Goal: Check status: Check status

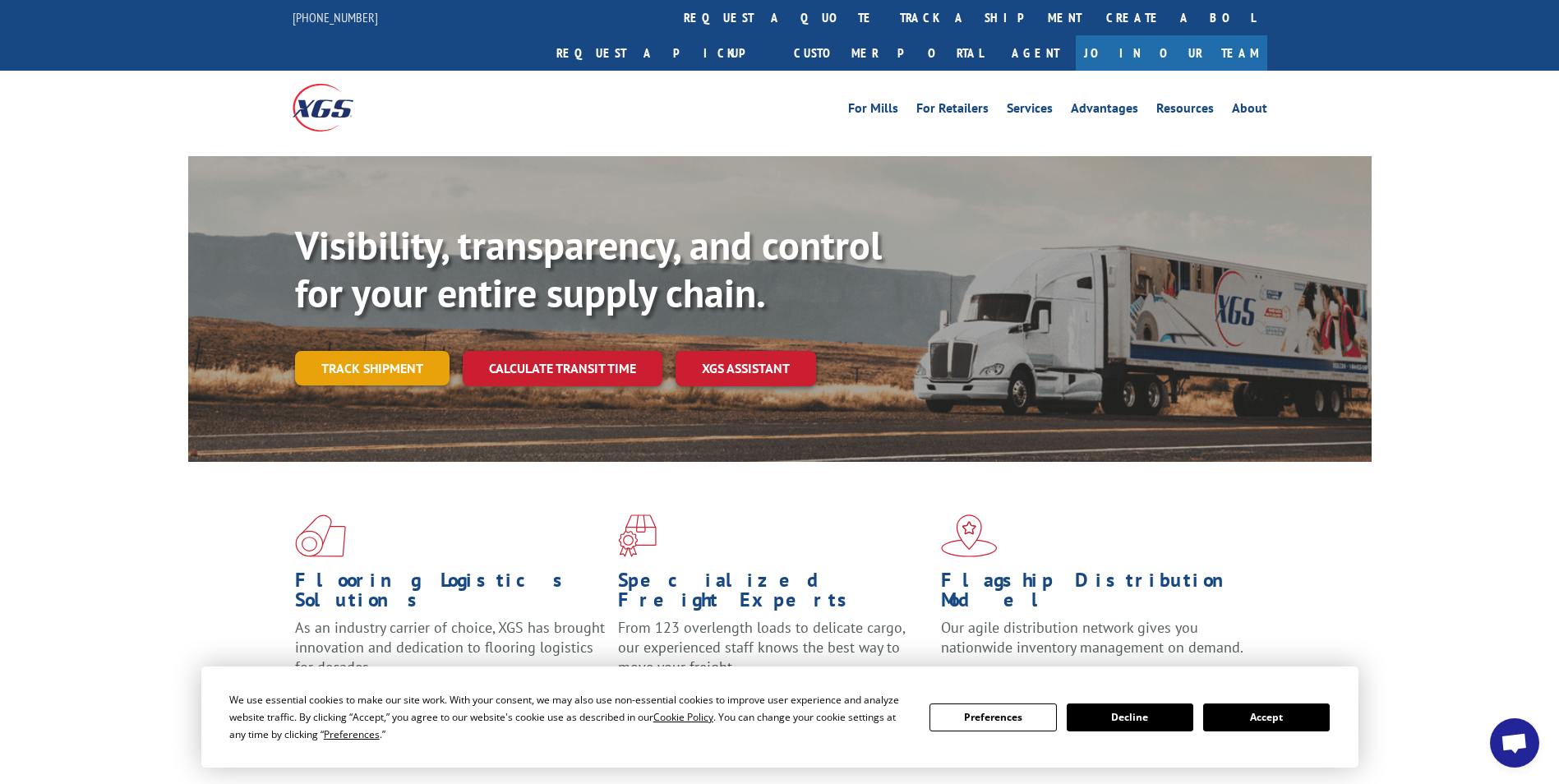
click at [369, 351] on link "Track shipment" at bounding box center [372, 367] width 154 height 34
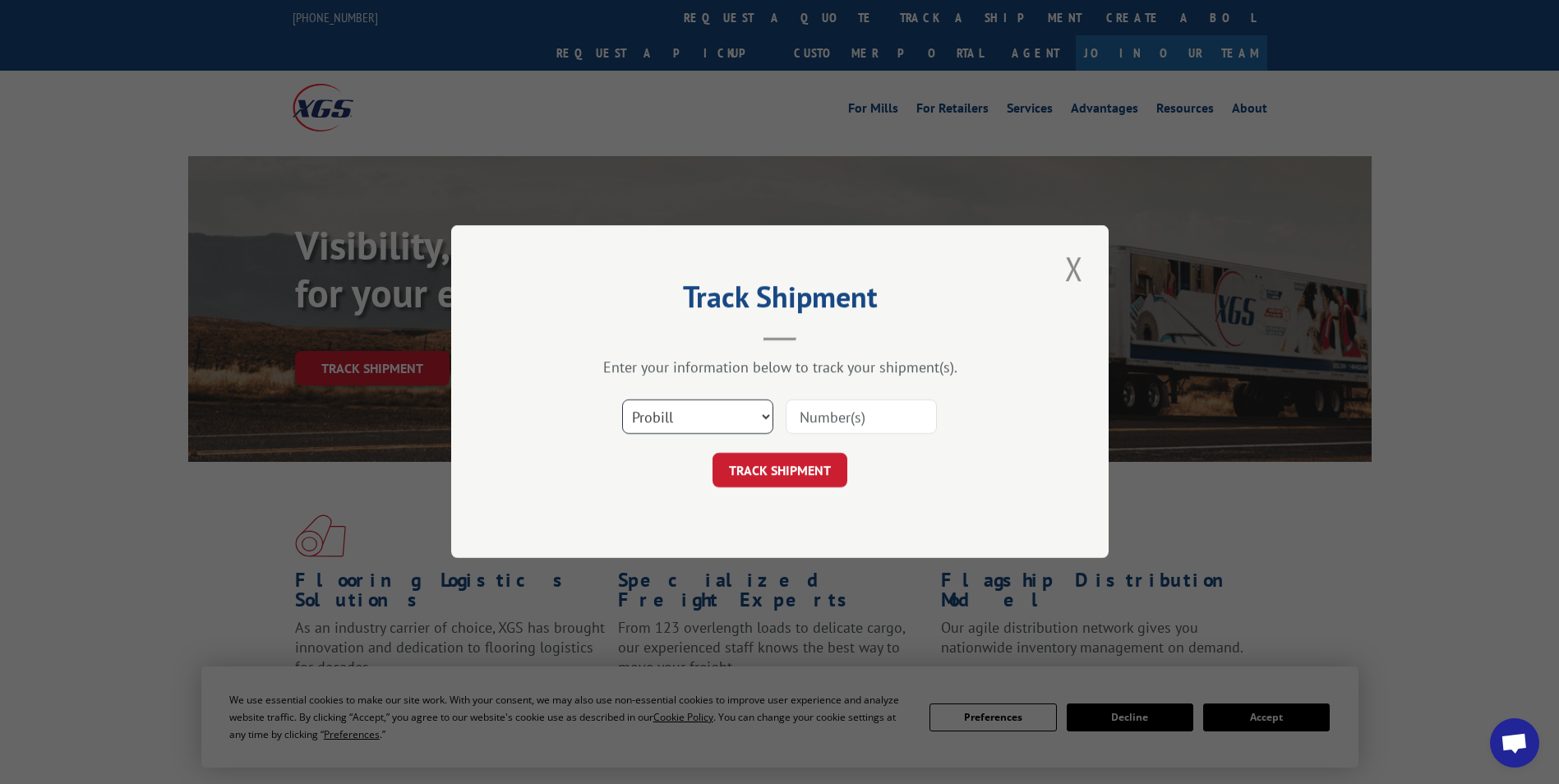
click at [669, 418] on select "Select category... Probill BOL PO" at bounding box center [697, 417] width 151 height 34
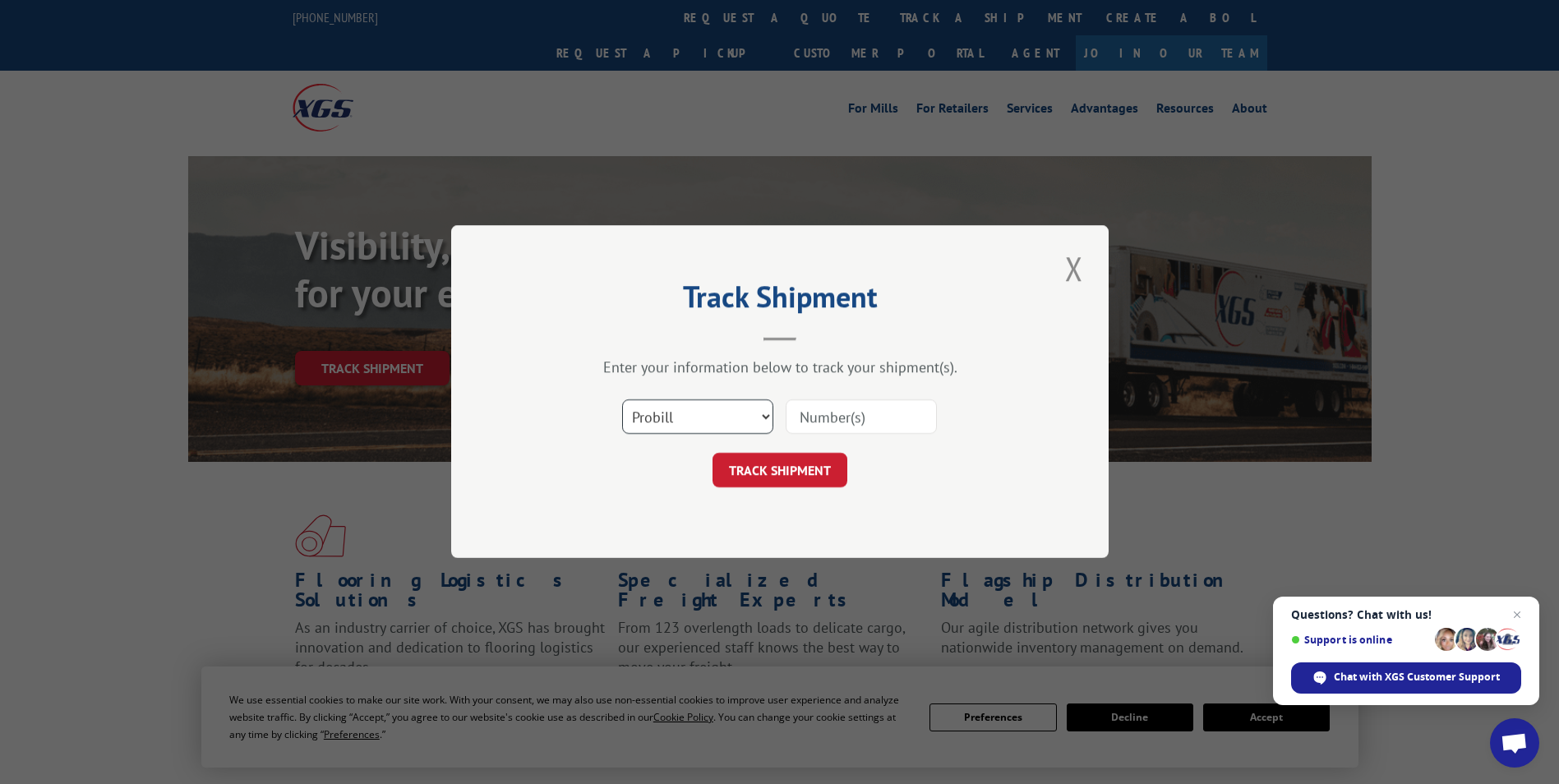
click at [622, 400] on select "Select category... Probill BOL PO" at bounding box center [697, 417] width 151 height 34
click at [822, 420] on input at bounding box center [861, 417] width 151 height 34
click at [822, 418] on input at bounding box center [861, 417] width 151 height 34
type input "17108426"
click at [770, 456] on button "TRACK SHIPMENT" at bounding box center [780, 470] width 135 height 34
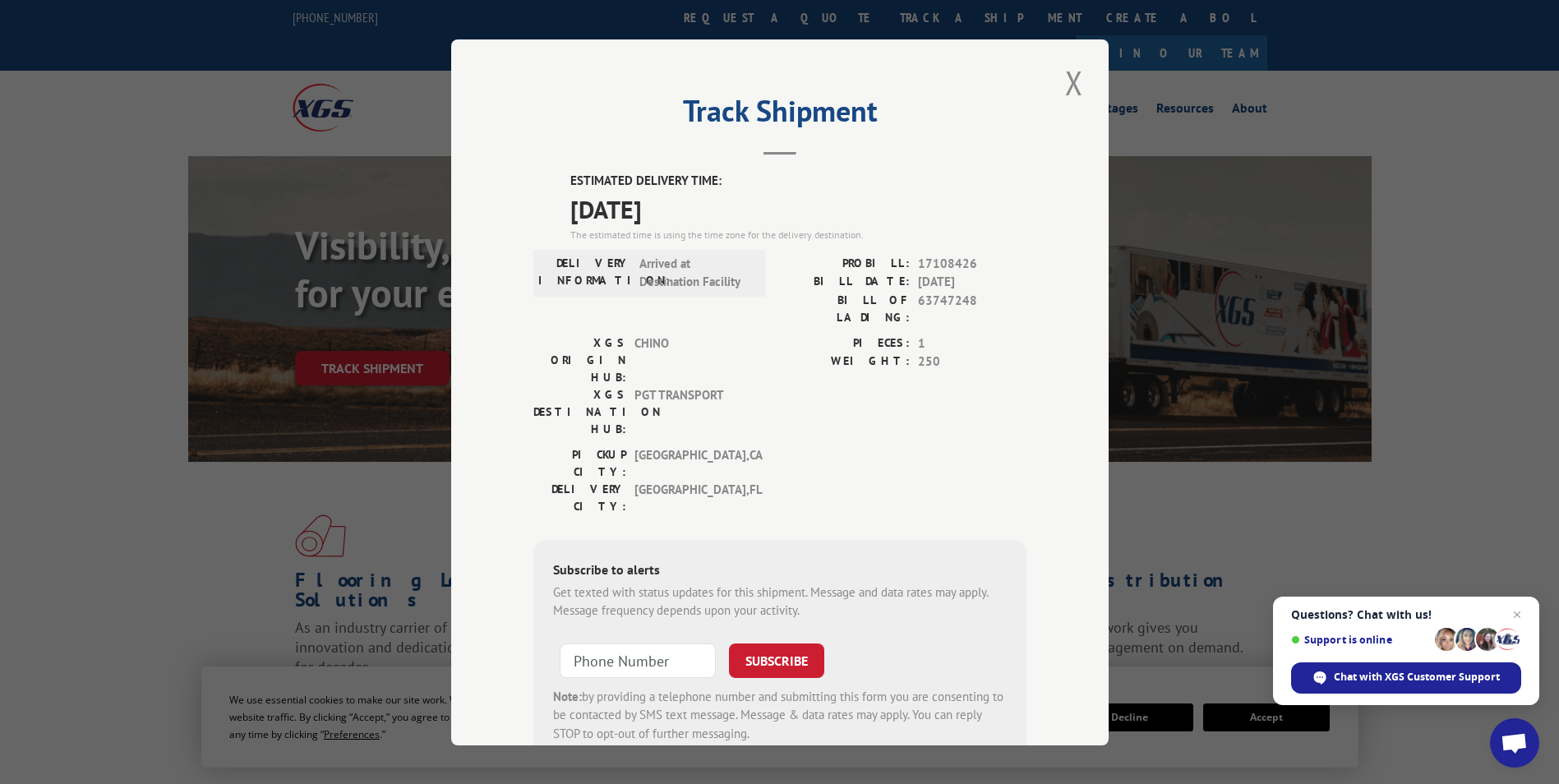
click at [1085, 72] on div "Track Shipment ESTIMATED DELIVERY TIME: [DATE] The estimated time is using the …" at bounding box center [780, 392] width 657 height 706
click at [1066, 77] on button "Close modal" at bounding box center [1074, 83] width 28 height 45
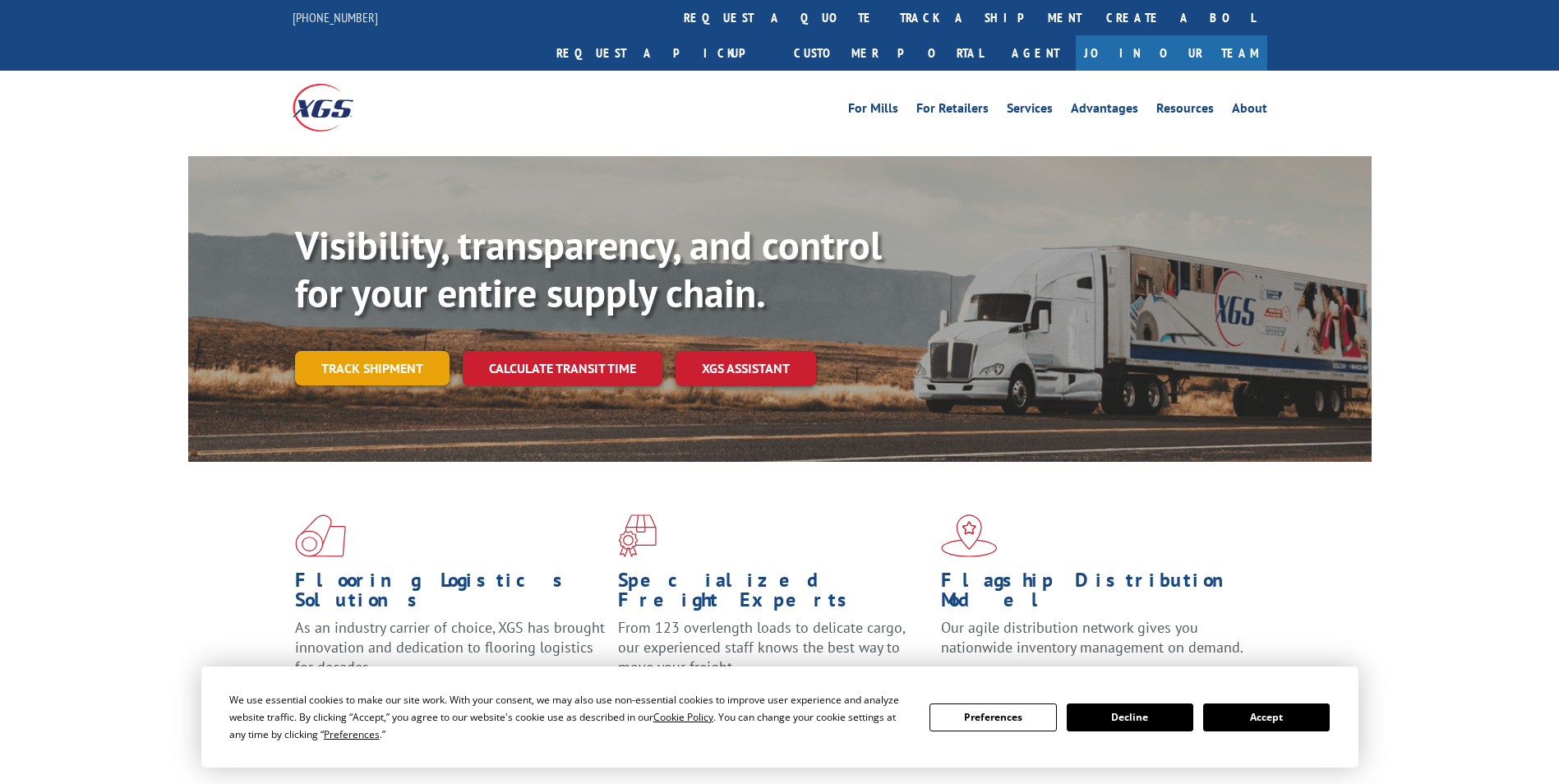
click at [350, 351] on link "Track shipment" at bounding box center [372, 367] width 154 height 34
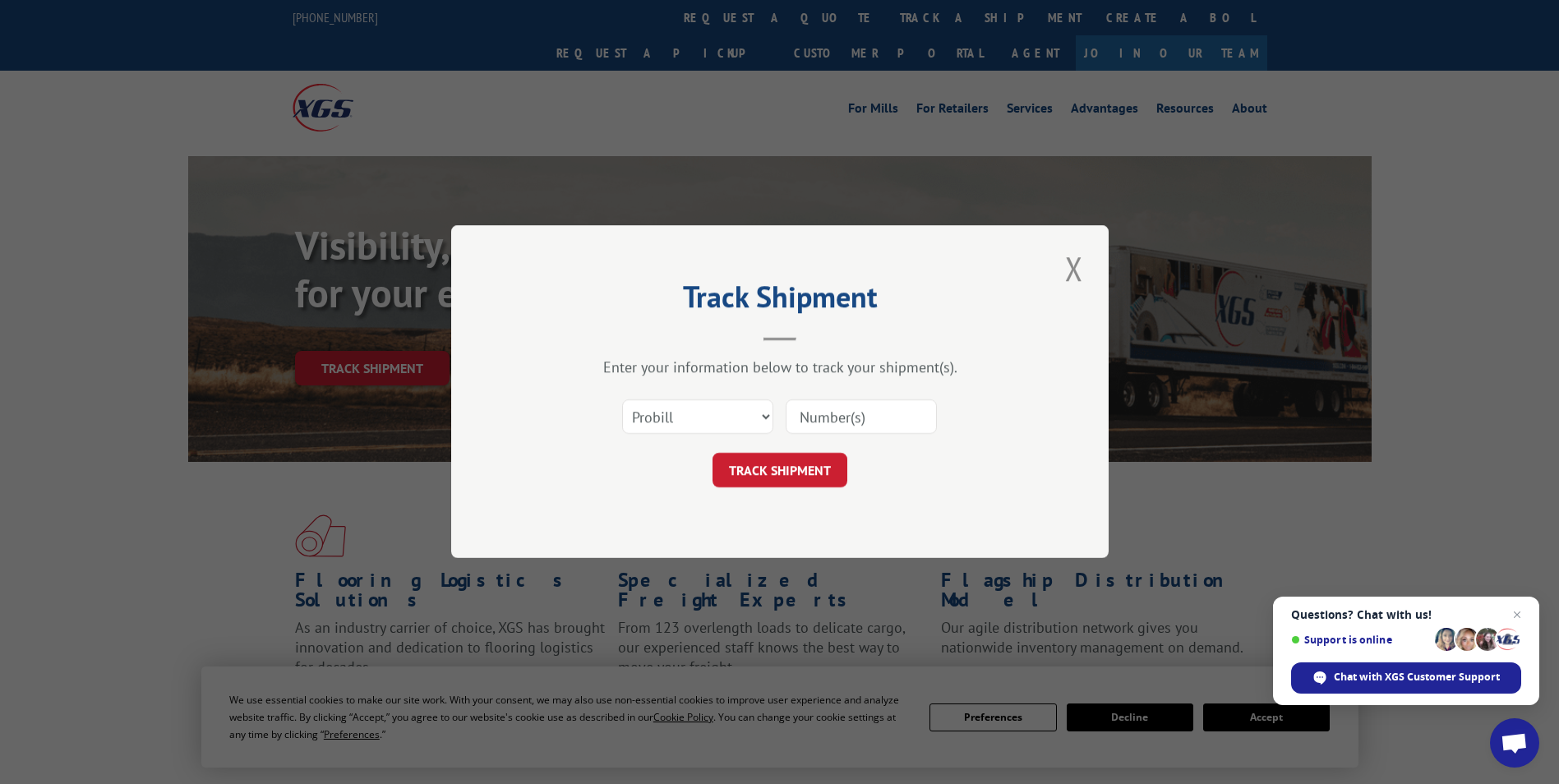
click at [853, 407] on input at bounding box center [861, 417] width 151 height 34
click at [696, 419] on select "Select category... Probill BOL PO" at bounding box center [697, 417] width 151 height 34
select select "bol"
click at [622, 400] on select "Select category... Probill BOL PO" at bounding box center [697, 417] width 151 height 34
click at [829, 420] on input at bounding box center [861, 417] width 151 height 34
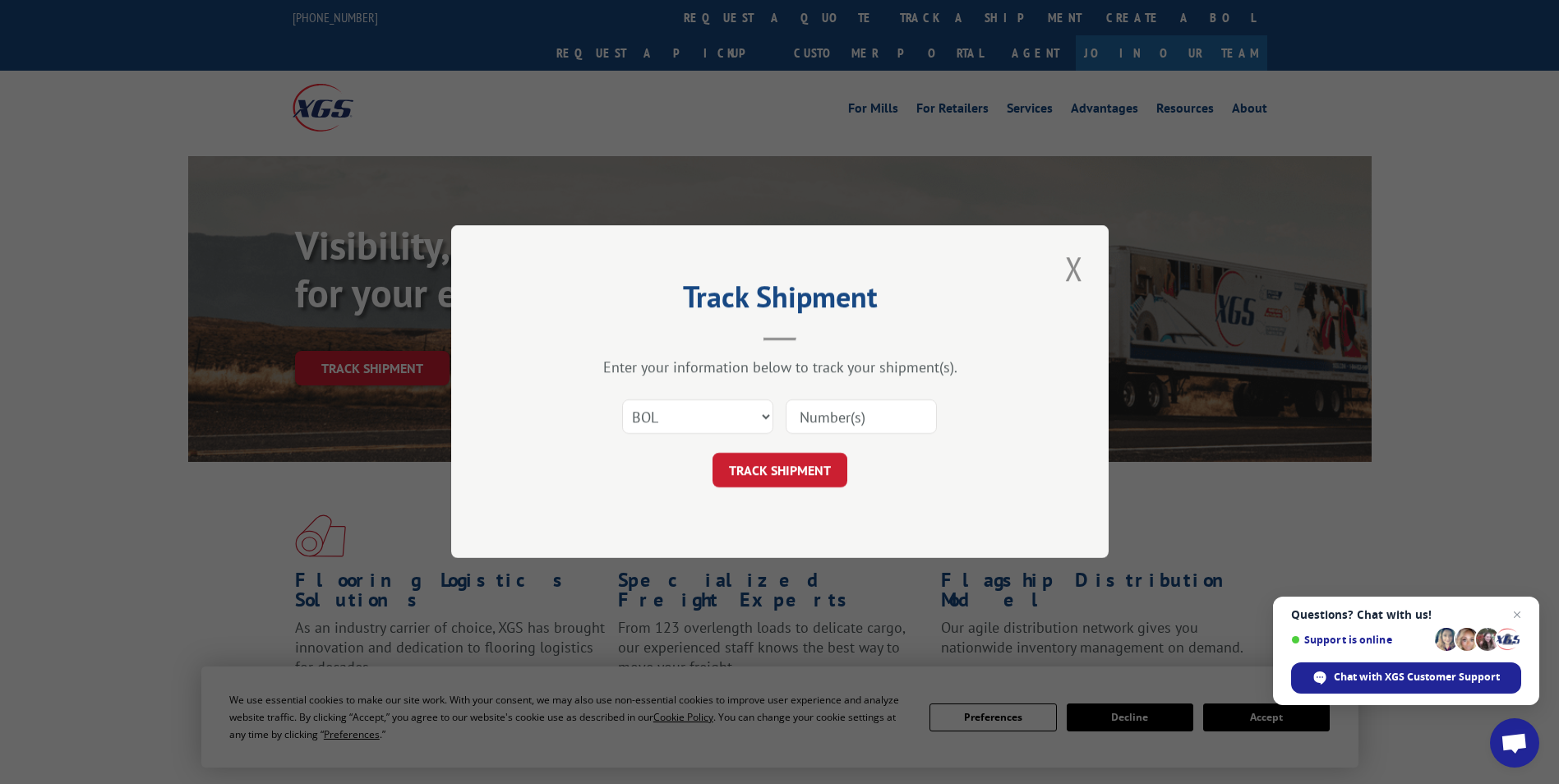
click at [848, 412] on input at bounding box center [861, 417] width 151 height 34
paste input "63747248"
type input "63747248"
click button "TRACK SHIPMENT" at bounding box center [780, 470] width 135 height 34
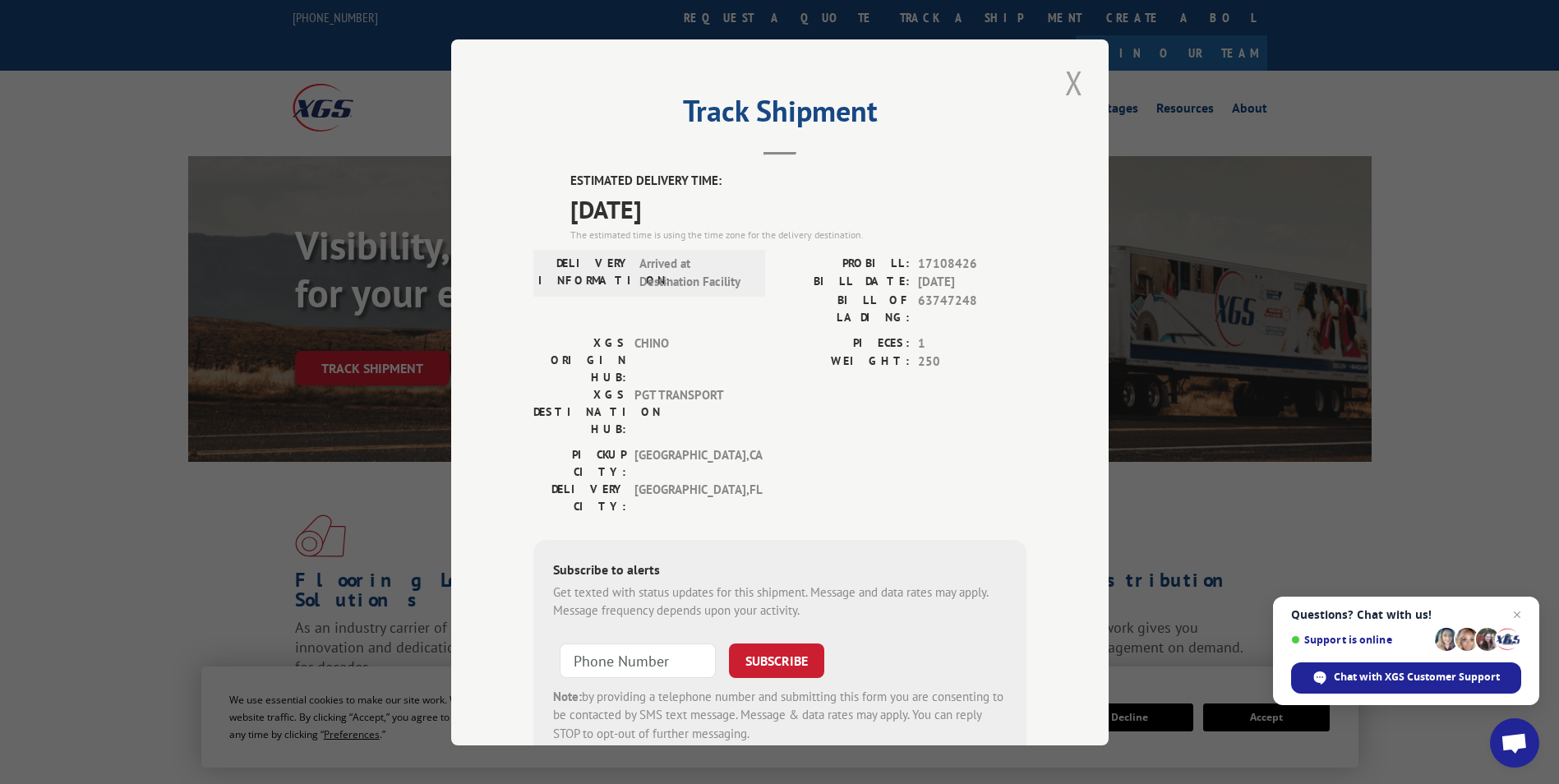
click at [1060, 76] on button "Close modal" at bounding box center [1074, 83] width 28 height 45
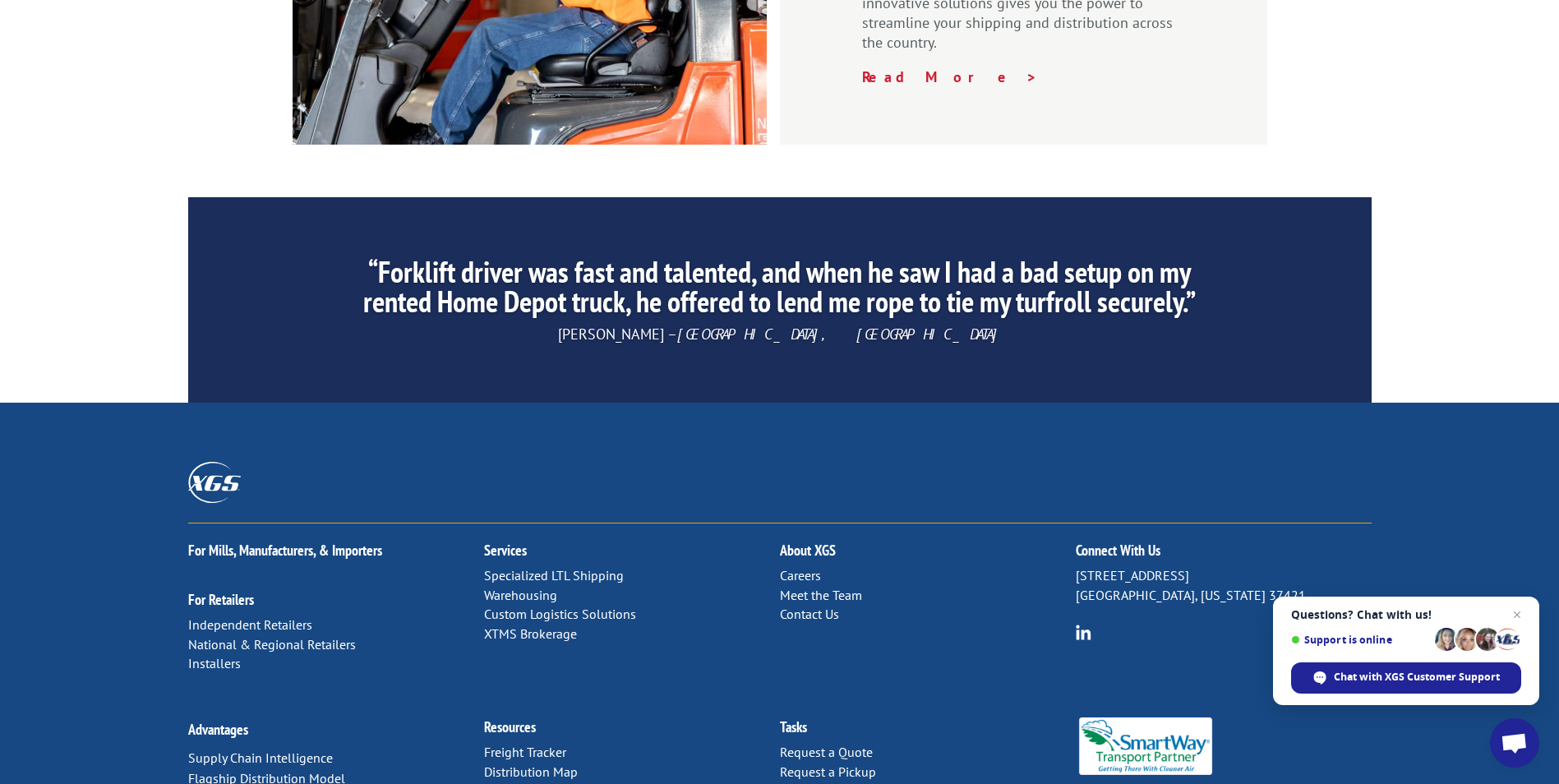
scroll to position [2468, 0]
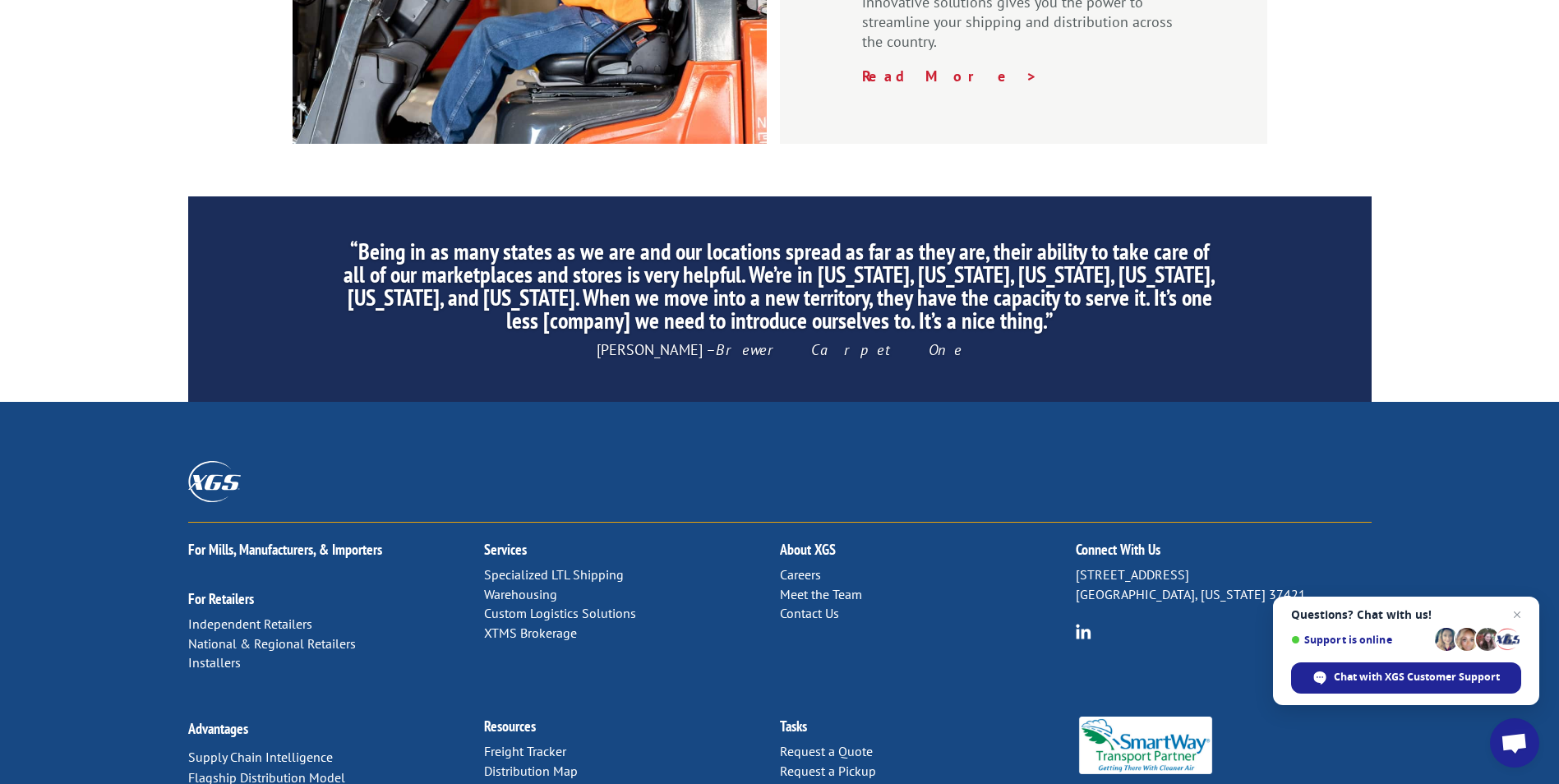
click at [790, 605] on link "Contact Us" at bounding box center [809, 613] width 59 height 17
